Goal: Task Accomplishment & Management: Manage account settings

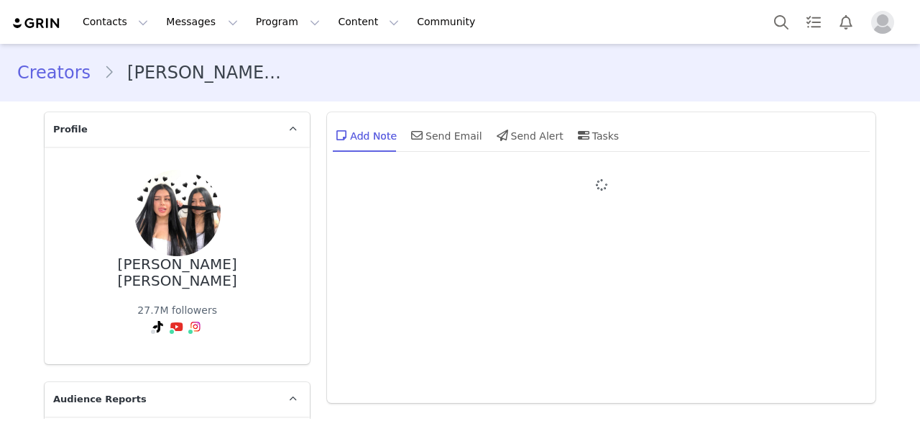
type input "+57 ([GEOGRAPHIC_DATA])"
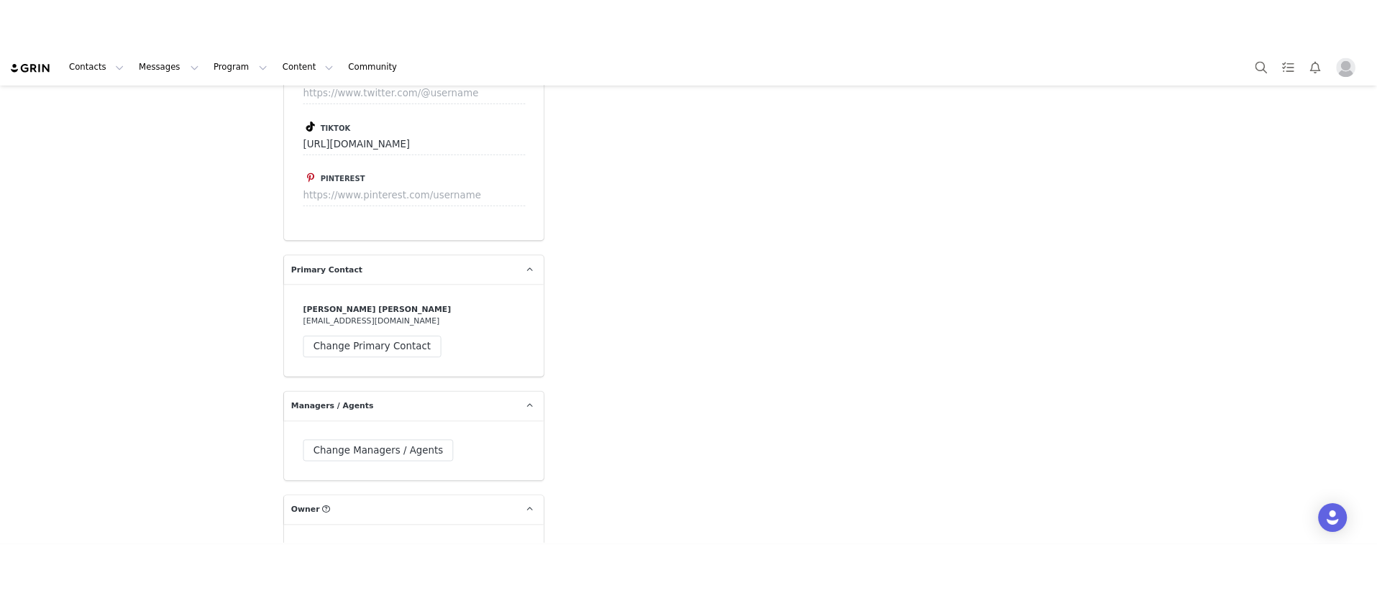
scroll to position [4026, 0]
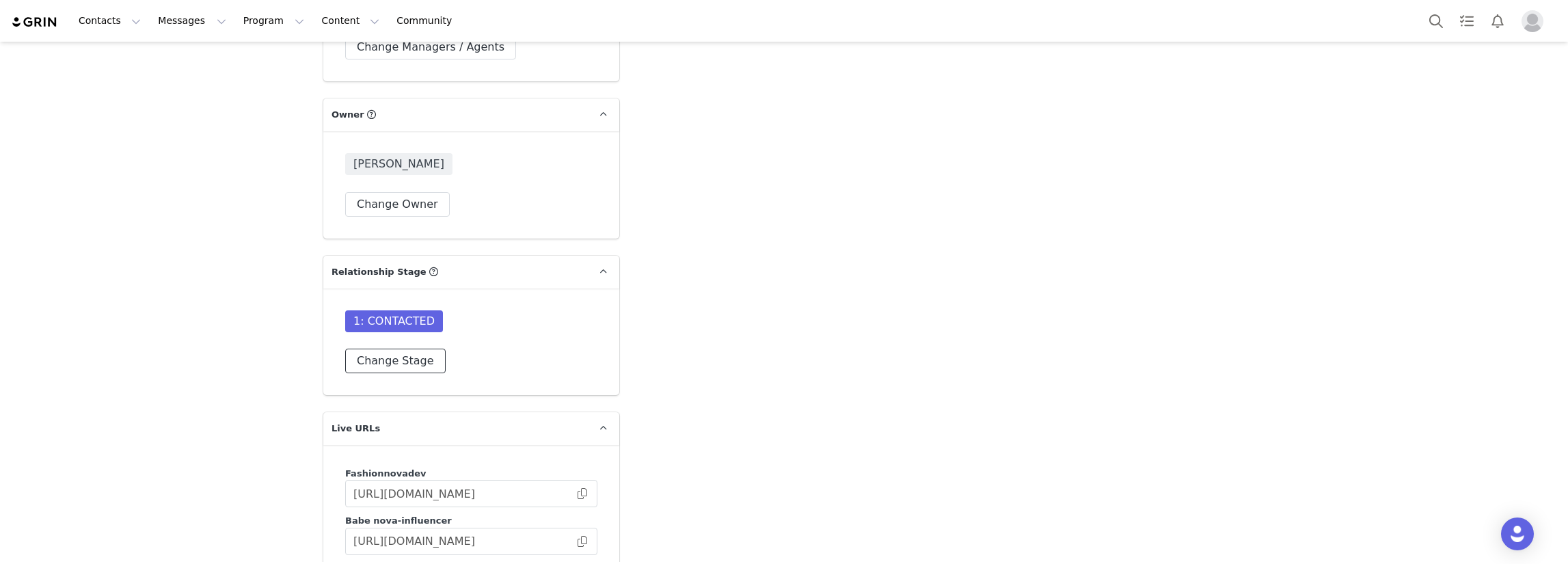
click at [367, 349] on button "Change Stage" at bounding box center [396, 361] width 101 height 25
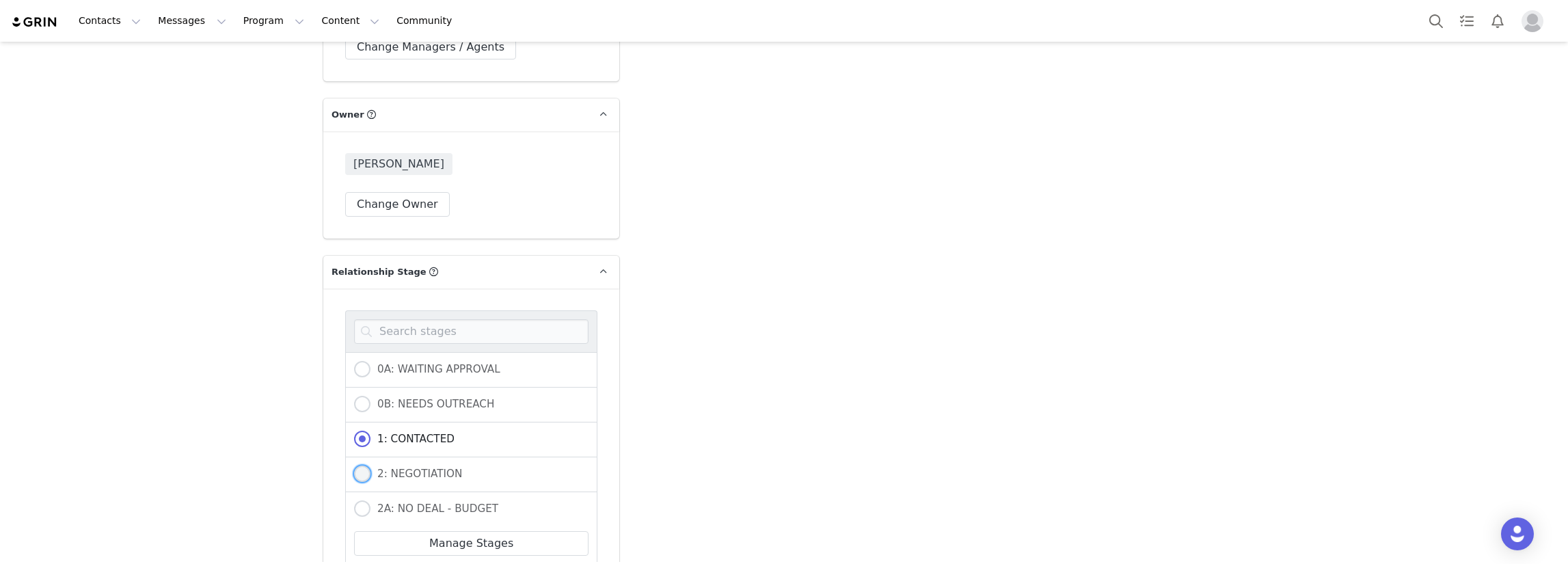
click at [402, 466] on label "2: NEGOTIATION" at bounding box center [408, 475] width 108 height 18
click at [371, 466] on input "2: NEGOTIATION" at bounding box center [361, 475] width 16 height 18
radio input "true"
radio input "false"
radio input "true"
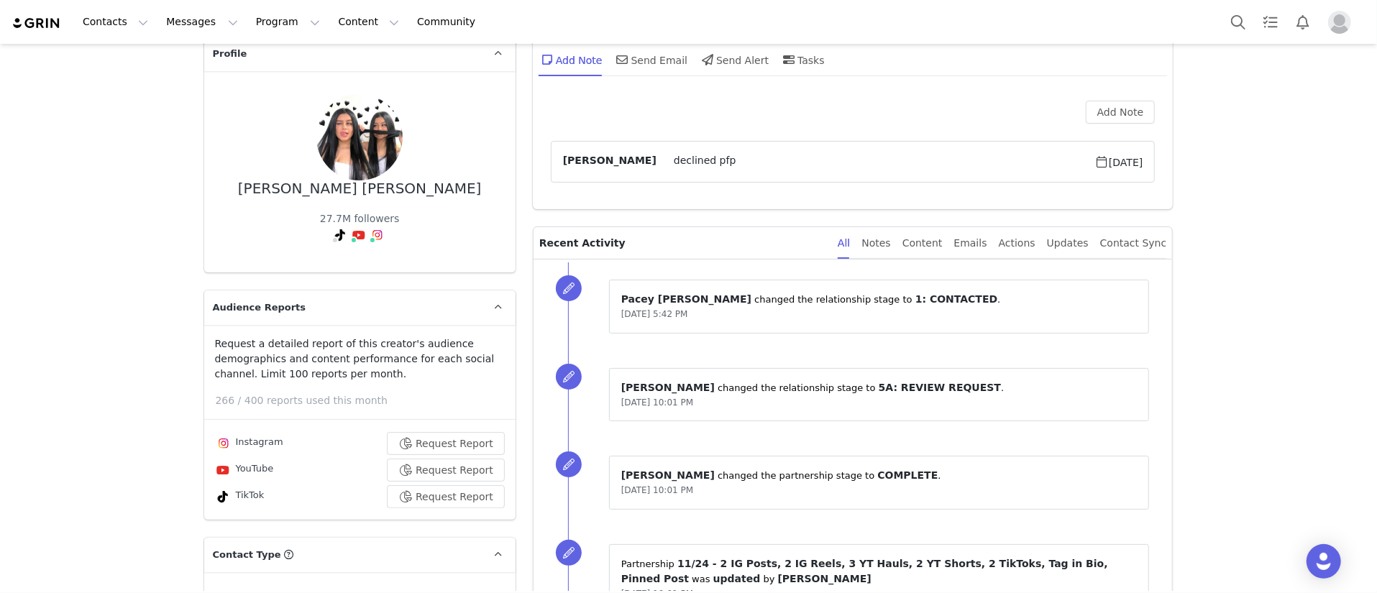
scroll to position [0, 0]
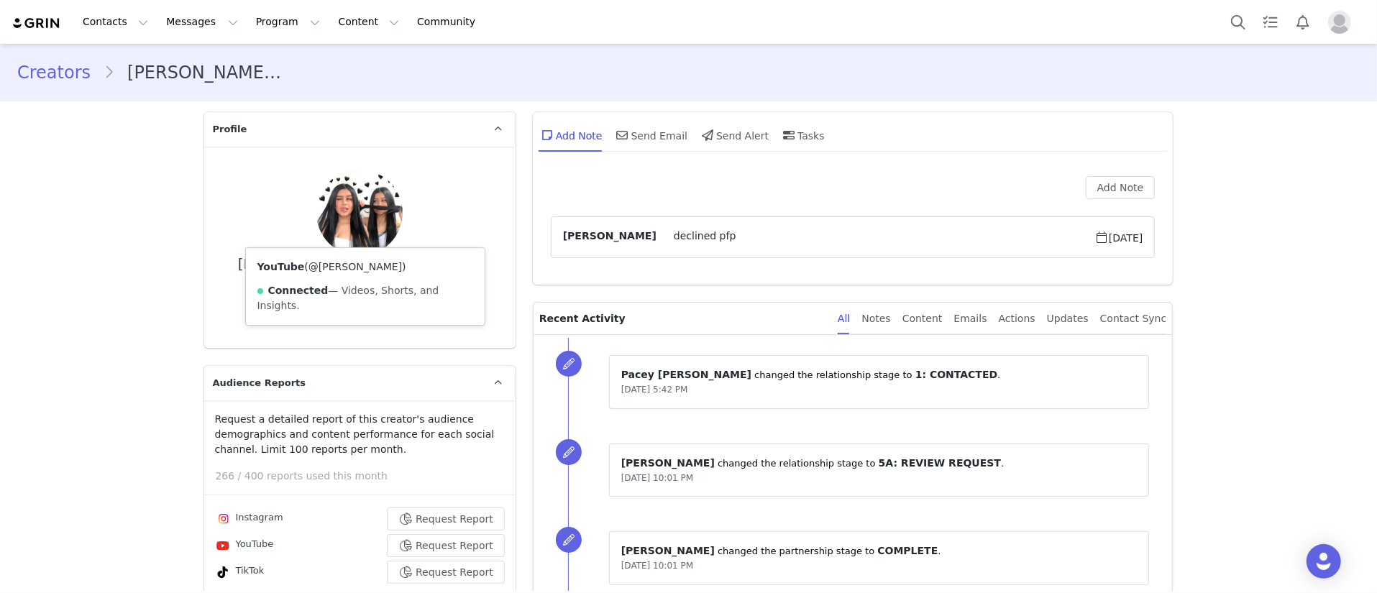
click at [346, 262] on link "@[PERSON_NAME]" at bounding box center [354, 267] width 93 height 12
click at [334, 262] on link "@gemelasortega" at bounding box center [314, 267] width 86 height 12
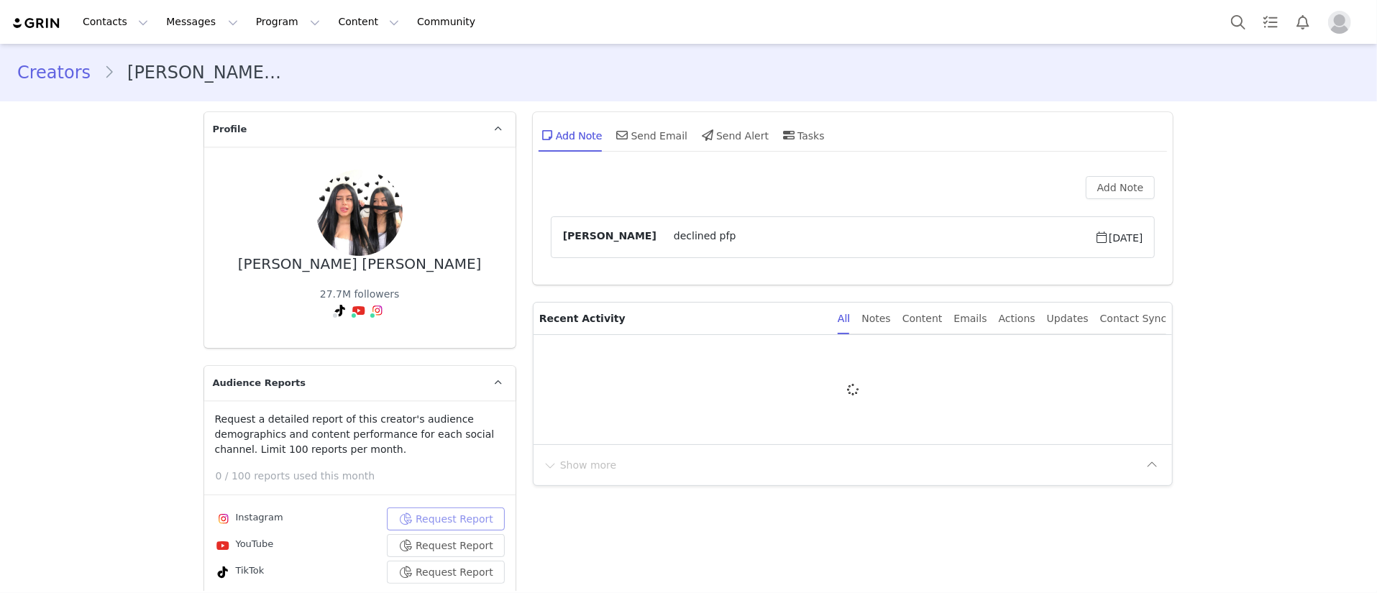
type input "+57 ([GEOGRAPHIC_DATA])"
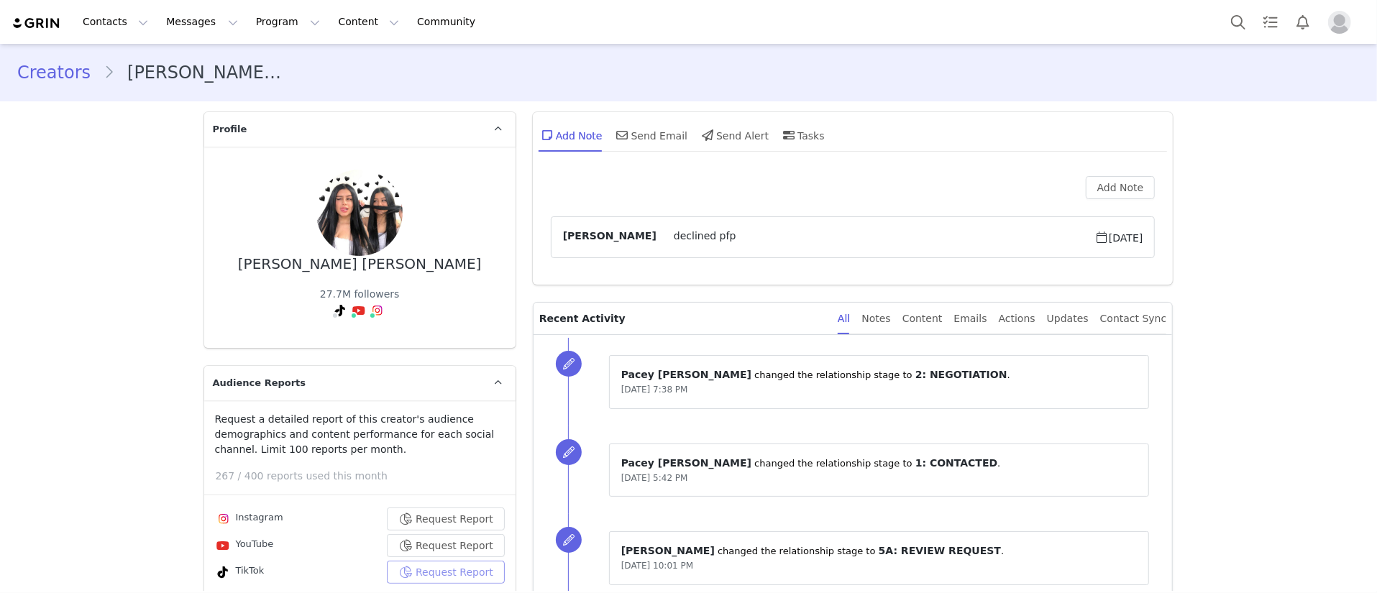
click at [429, 561] on button "Request Report" at bounding box center [446, 572] width 118 height 23
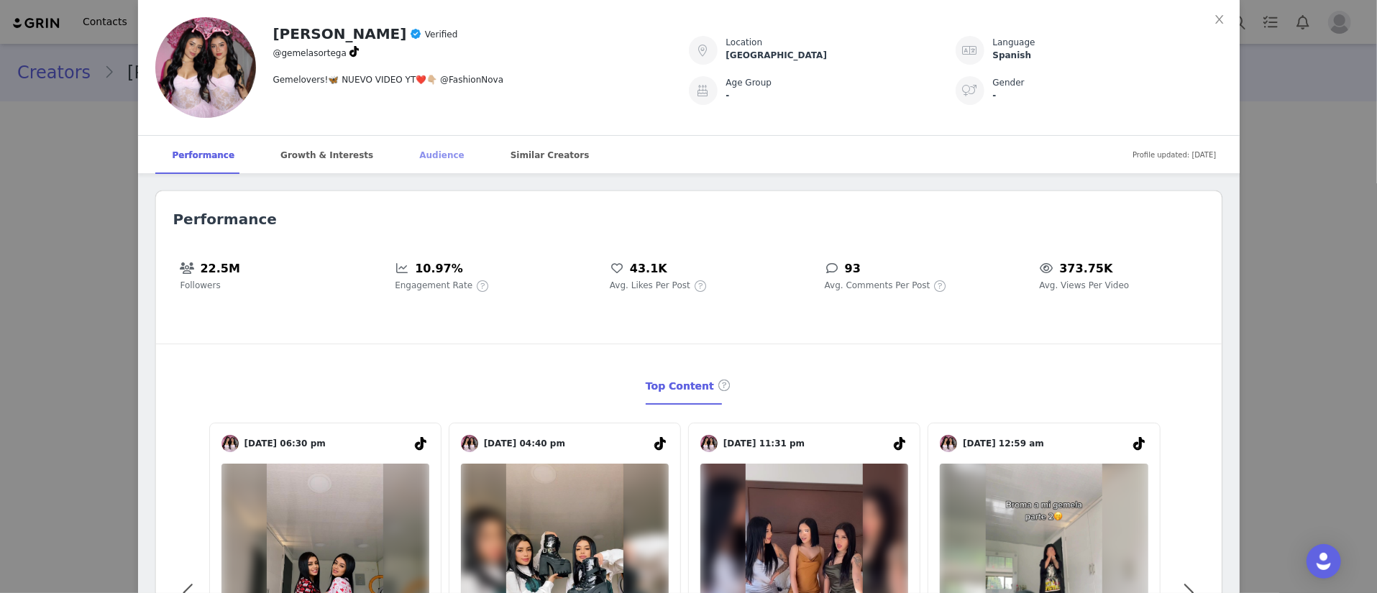
click at [419, 156] on div "Audience" at bounding box center [441, 155] width 79 height 39
